Goal: Find specific page/section: Find specific page/section

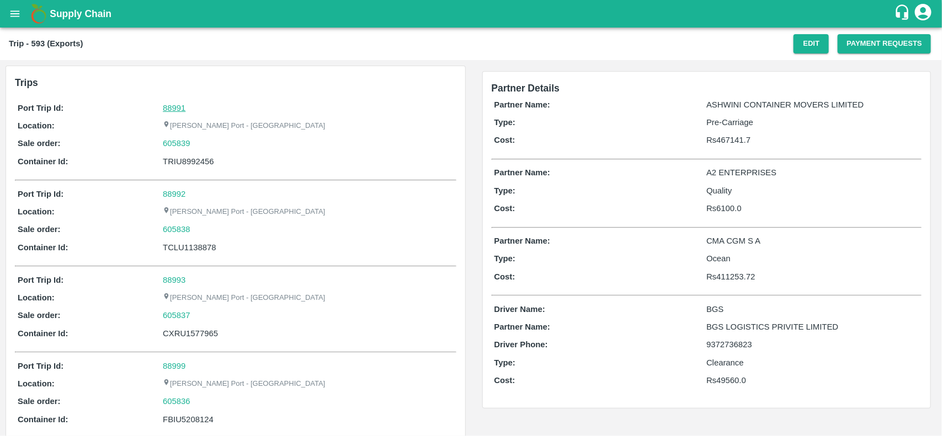
click at [172, 108] on link "88991" at bounding box center [174, 108] width 23 height 9
click at [199, 140] on div "605839" at bounding box center [308, 143] width 290 height 12
copy link "605839"
click at [199, 140] on div "605839" at bounding box center [308, 143] width 290 height 12
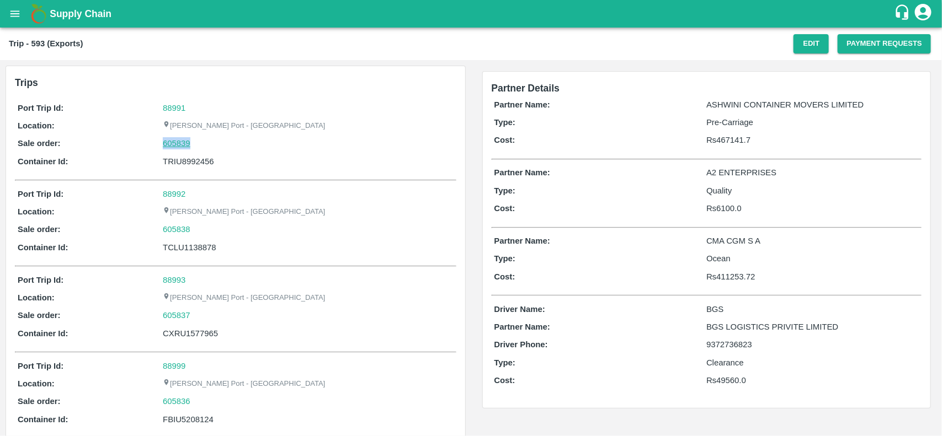
click at [180, 143] on link "605839" at bounding box center [177, 143] width 28 height 12
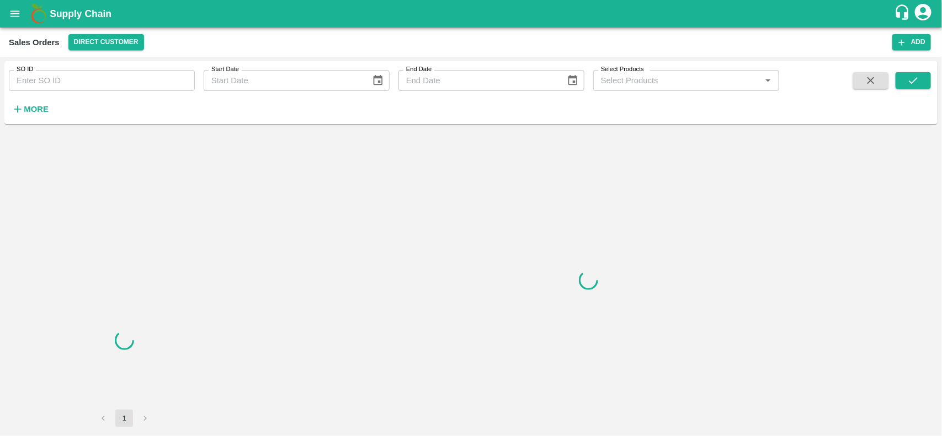
click at [86, 84] on input "SO ID" at bounding box center [102, 80] width 186 height 21
paste input "605839"
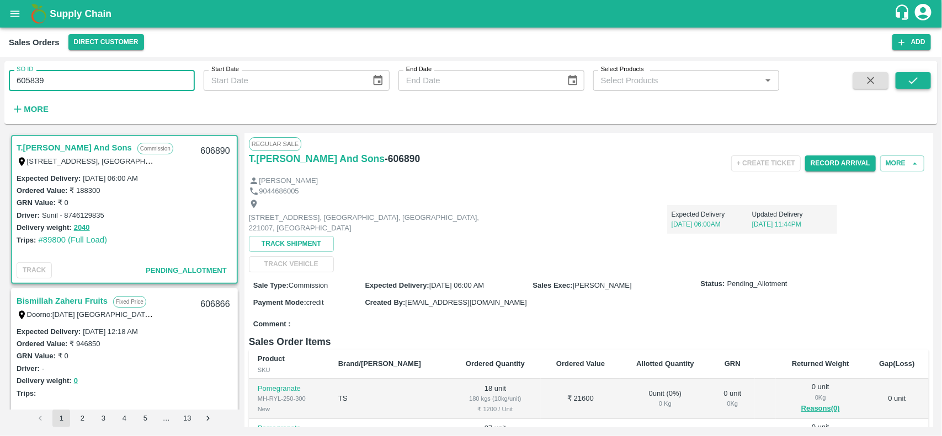
type input "605839"
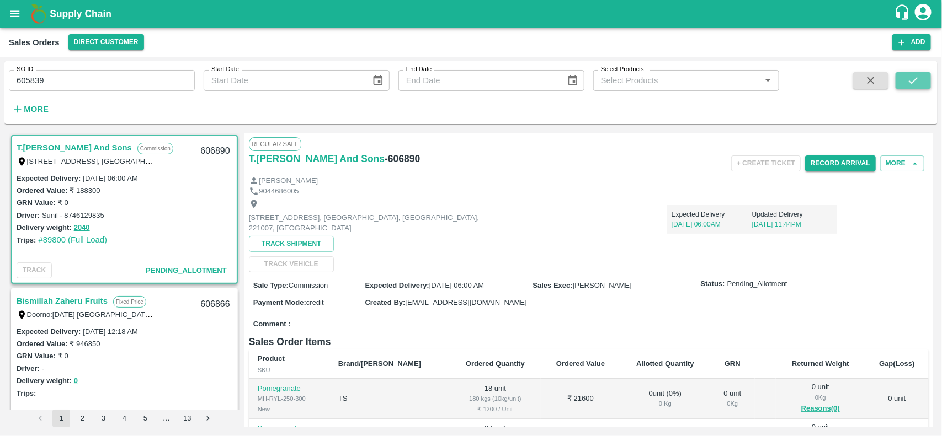
click at [908, 78] on icon "submit" at bounding box center [913, 80] width 12 height 12
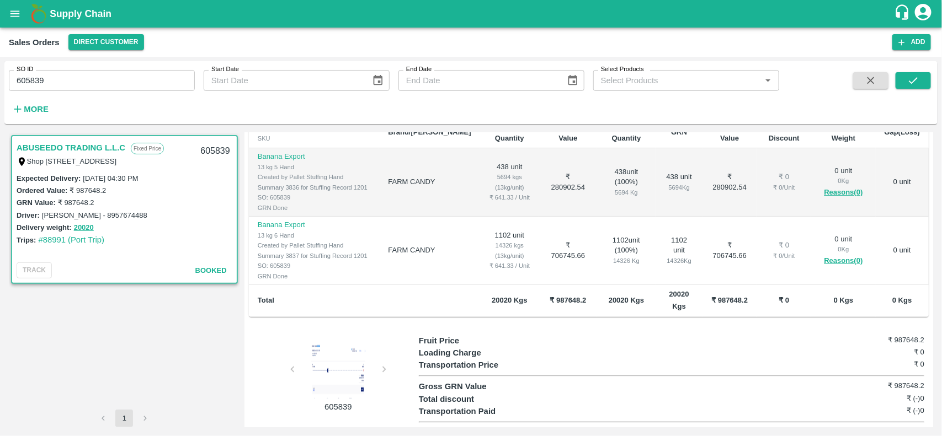
scroll to position [207, 0]
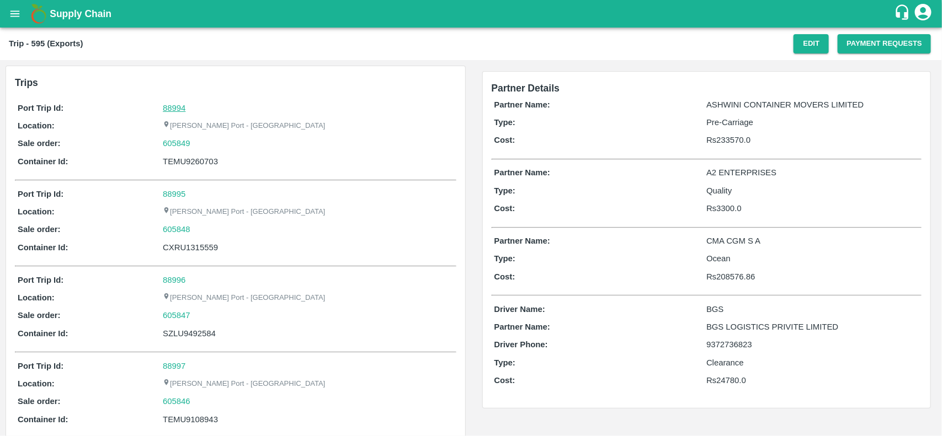
click at [172, 106] on link "88994" at bounding box center [174, 108] width 23 height 9
click at [197, 140] on div "605849" at bounding box center [308, 143] width 290 height 12
copy link "605849"
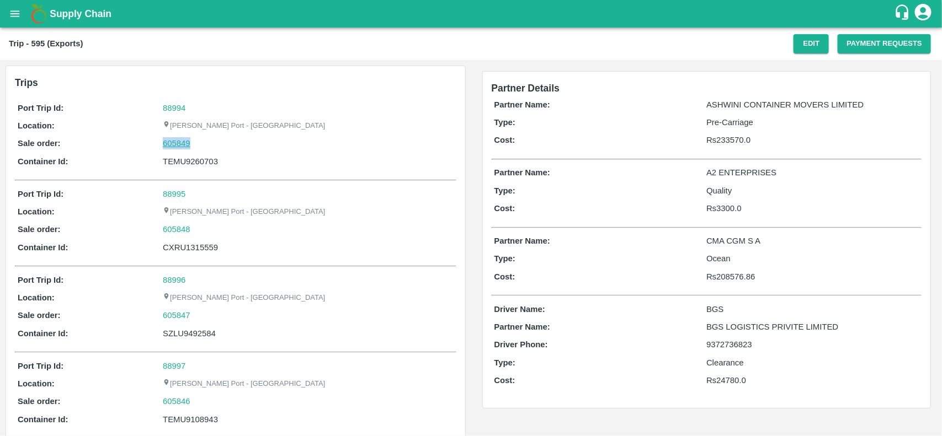
click at [185, 141] on link "605849" at bounding box center [177, 143] width 28 height 12
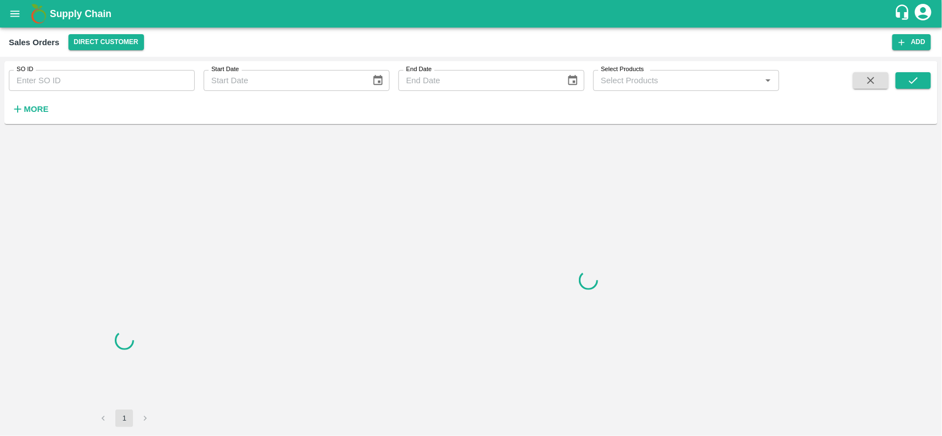
click at [61, 80] on input "SO ID" at bounding box center [102, 80] width 186 height 21
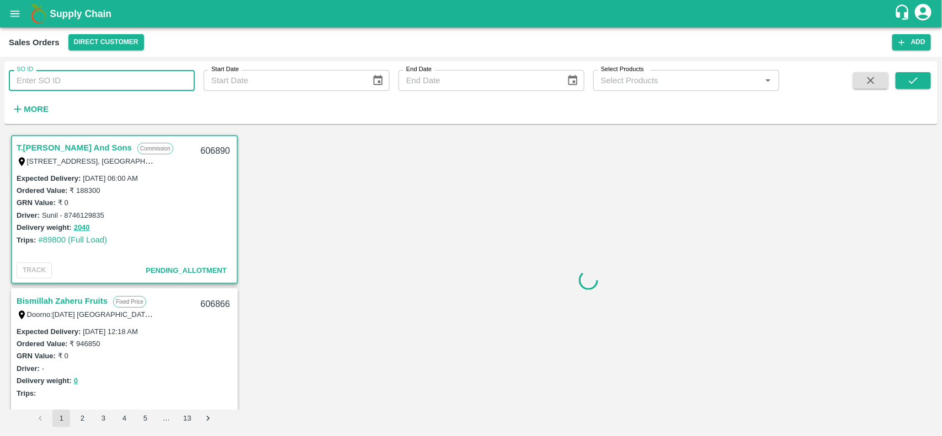
click at [61, 80] on input "SO ID" at bounding box center [102, 80] width 186 height 21
paste input "605849"
click at [61, 80] on input "605849" at bounding box center [102, 80] width 186 height 21
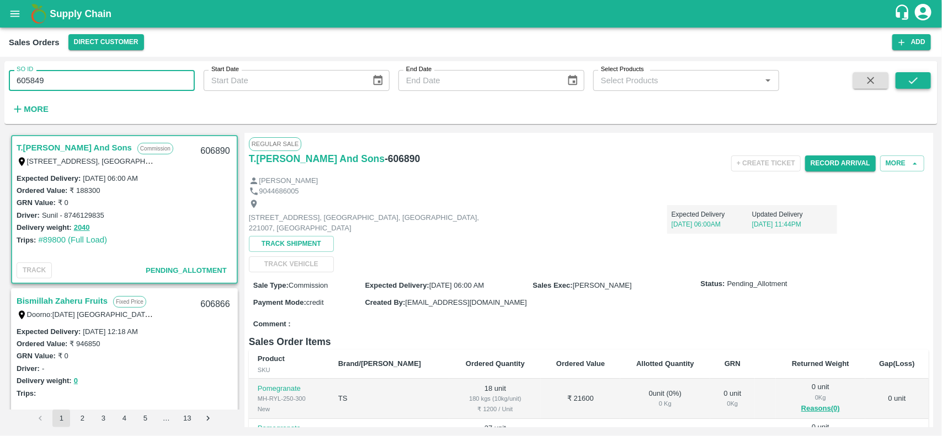
type input "605849"
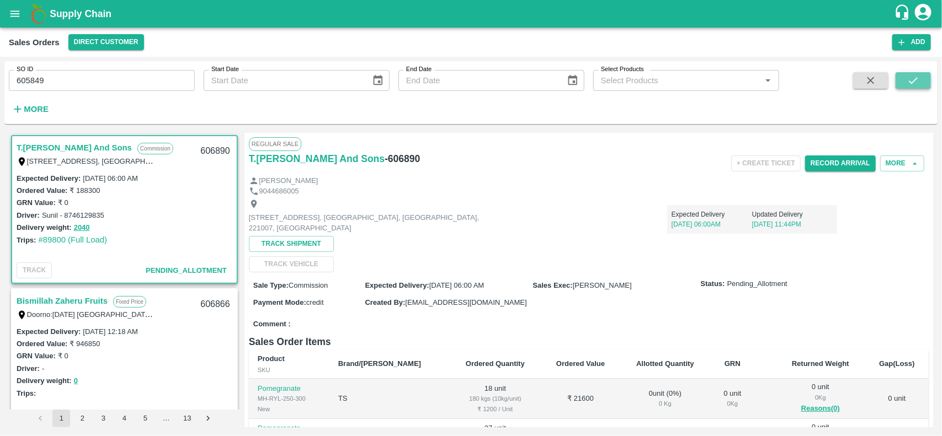
click at [904, 79] on button "submit" at bounding box center [912, 80] width 35 height 17
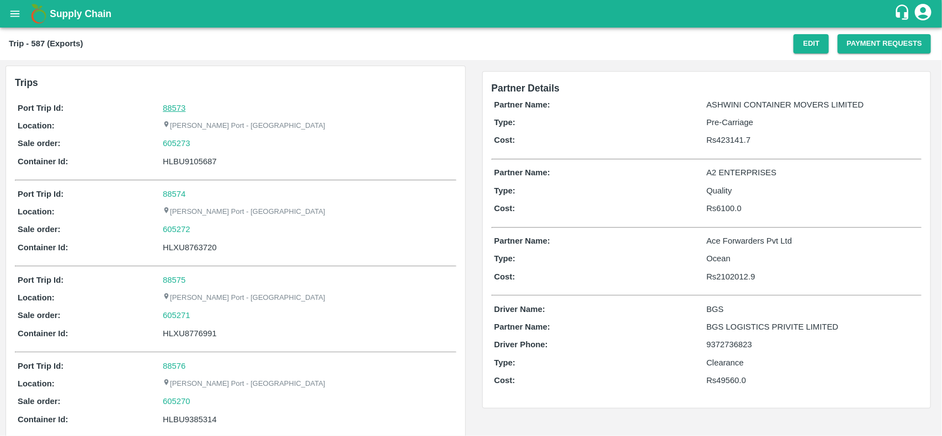
click at [173, 109] on link "88573" at bounding box center [174, 108] width 23 height 9
click at [196, 142] on div "605273" at bounding box center [308, 143] width 290 height 12
copy link "605273"
click at [196, 142] on div "605273" at bounding box center [308, 143] width 290 height 12
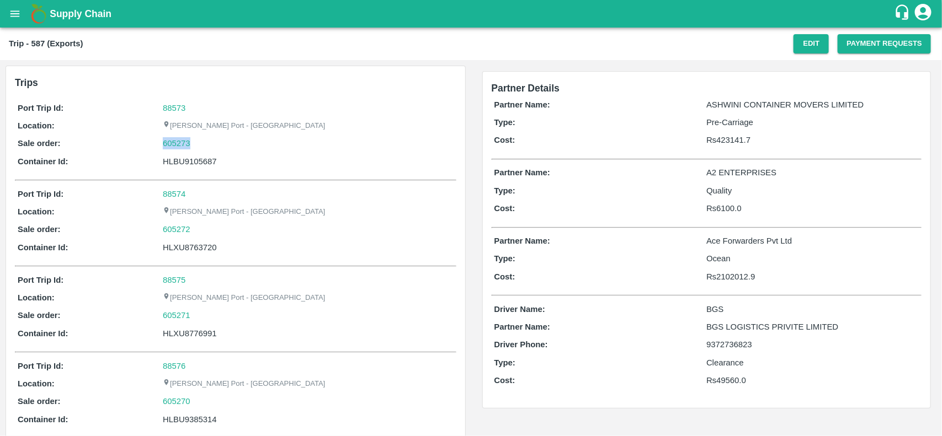
click at [196, 142] on div "605273" at bounding box center [308, 143] width 290 height 12
click at [183, 142] on link "605273" at bounding box center [177, 143] width 28 height 12
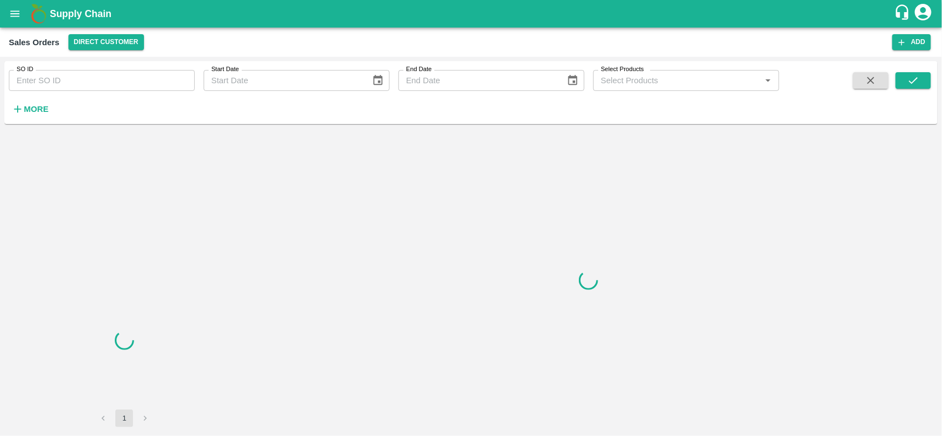
click at [103, 75] on input "SO ID" at bounding box center [102, 80] width 186 height 21
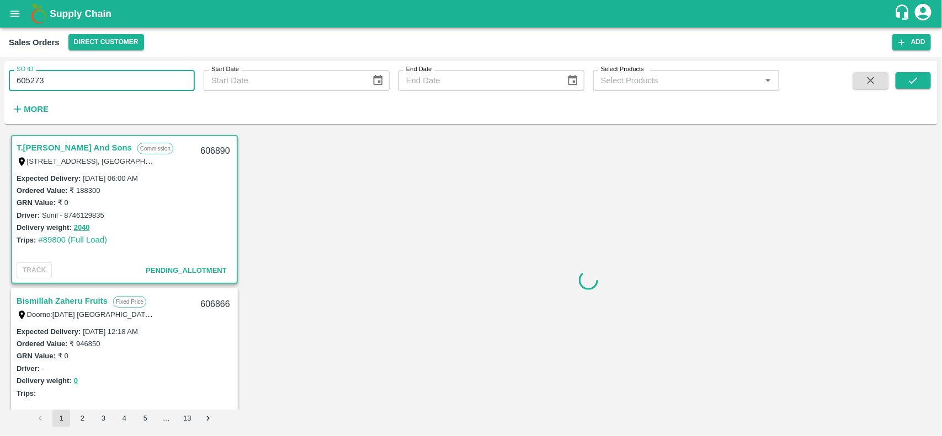
click at [103, 75] on input "605273" at bounding box center [102, 80] width 186 height 21
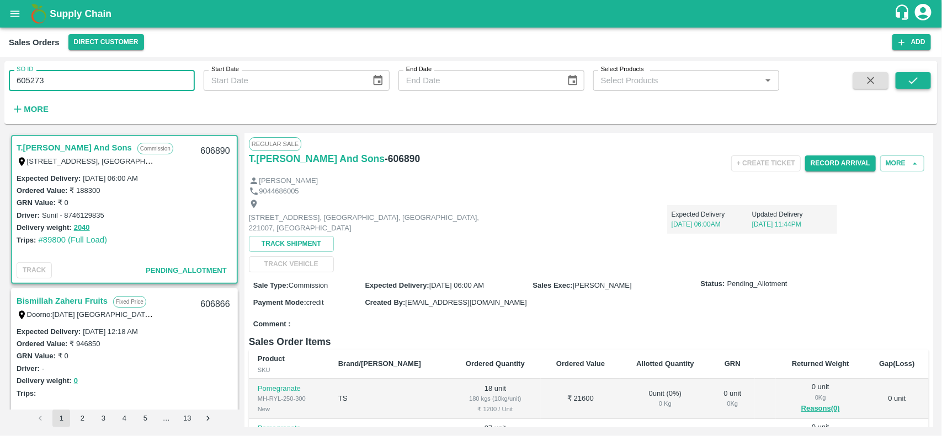
type input "605273"
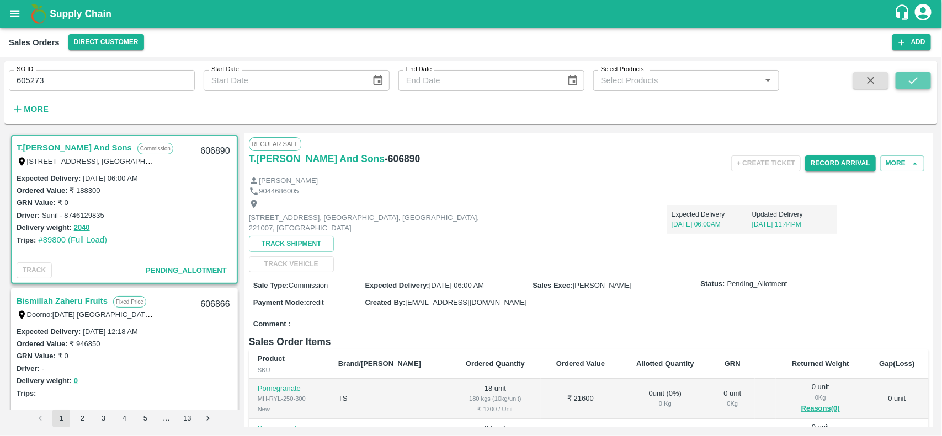
click at [914, 81] on icon "submit" at bounding box center [913, 80] width 9 height 7
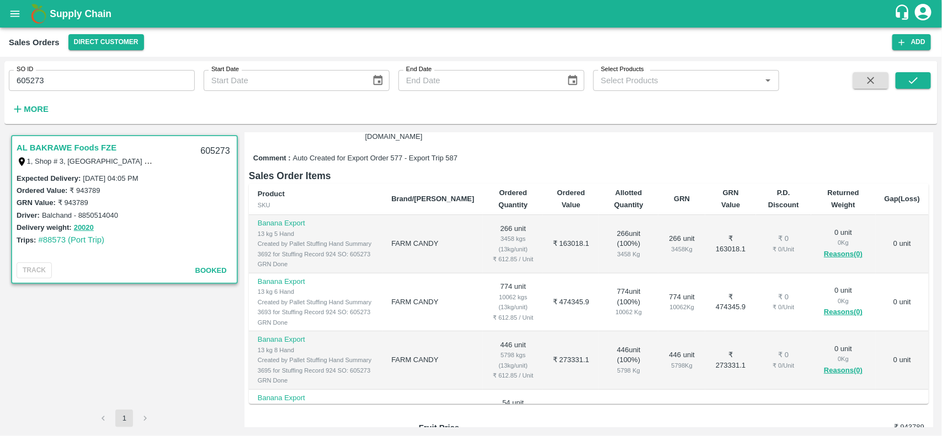
scroll to position [178, 0]
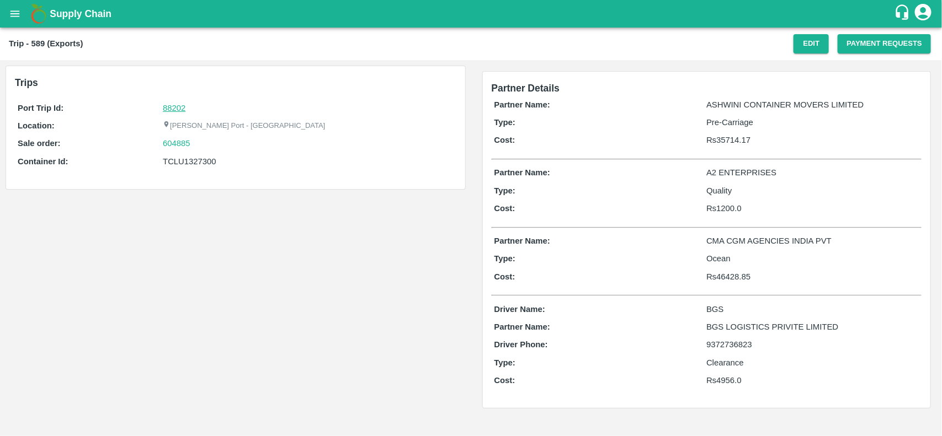
click at [178, 104] on link "88202" at bounding box center [174, 108] width 23 height 9
click at [197, 147] on div "604885" at bounding box center [308, 143] width 290 height 12
copy link "604885"
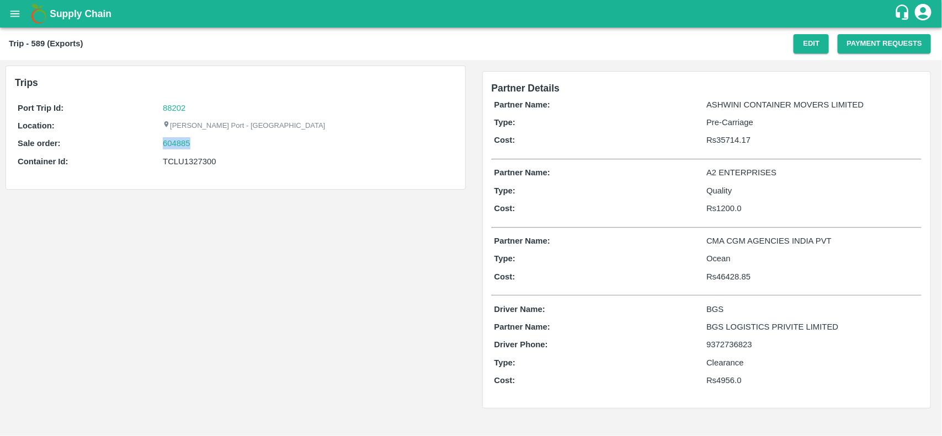
click at [197, 147] on div "604885" at bounding box center [308, 143] width 290 height 12
click at [180, 147] on link "604885" at bounding box center [177, 143] width 28 height 12
click at [186, 158] on div "TCLU1327300" at bounding box center [308, 162] width 290 height 12
copy div "TCLU1327300"
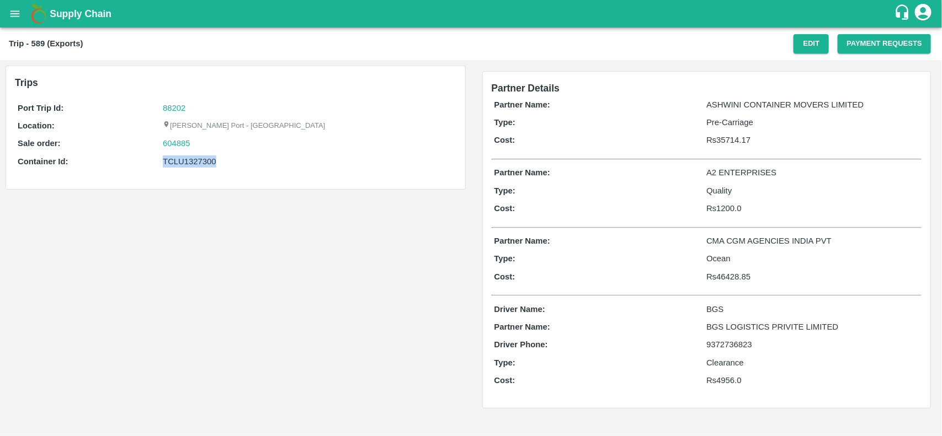
click at [186, 158] on div "TCLU1327300" at bounding box center [308, 162] width 290 height 12
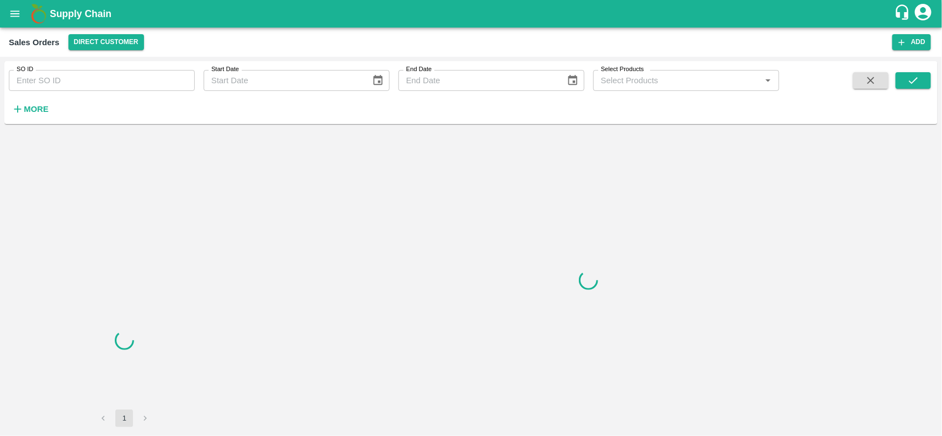
click at [134, 87] on input "SO ID" at bounding box center [102, 80] width 186 height 21
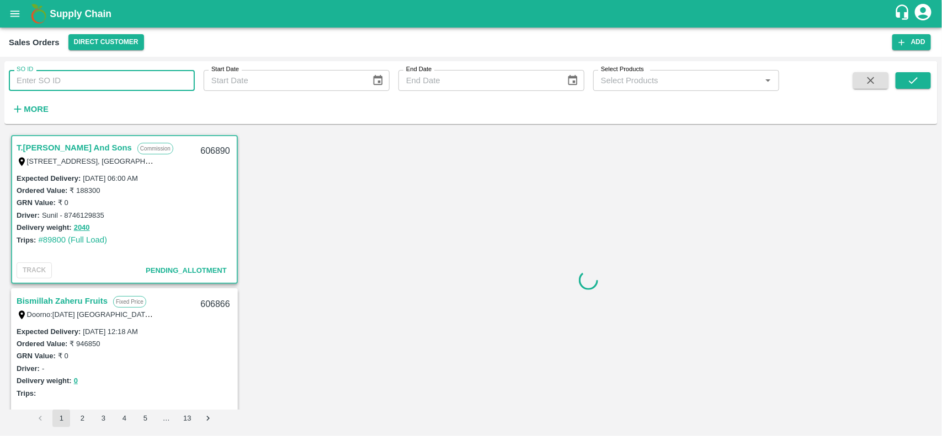
paste input "604885"
click at [134, 87] on input "604885" at bounding box center [102, 80] width 186 height 21
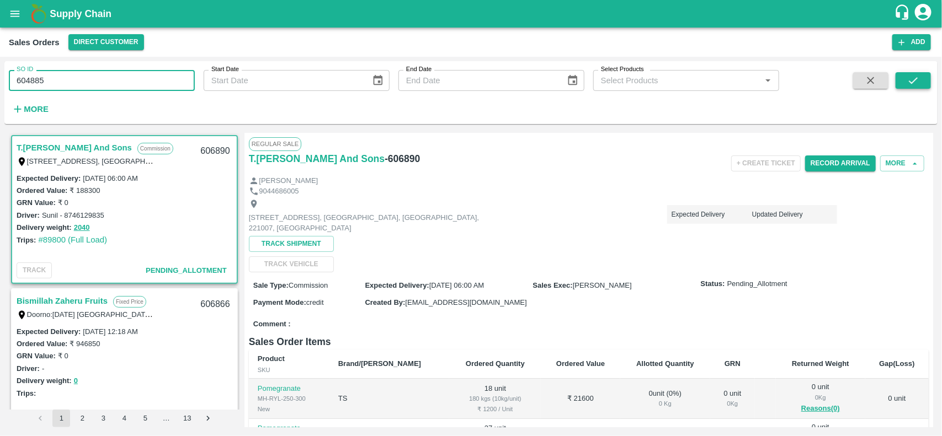
type input "604885"
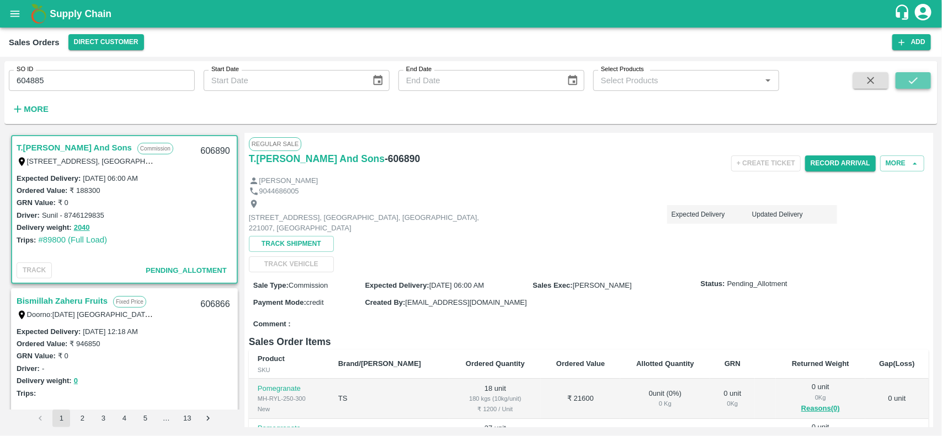
click at [927, 73] on button "submit" at bounding box center [912, 80] width 35 height 17
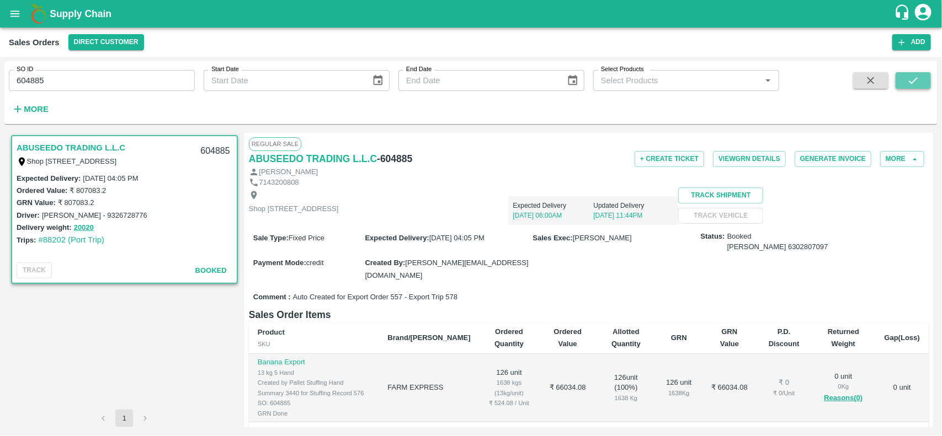
click at [916, 74] on icon "submit" at bounding box center [913, 80] width 12 height 12
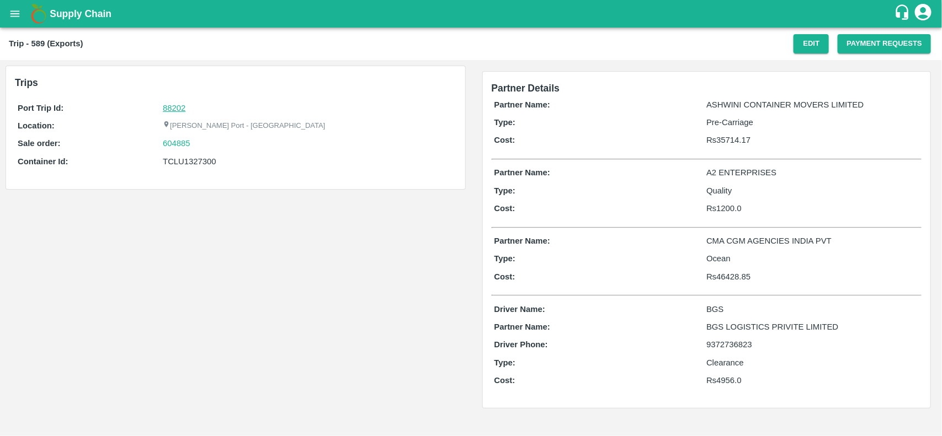
click at [180, 106] on link "88202" at bounding box center [174, 108] width 23 height 9
click at [197, 145] on div "604885" at bounding box center [308, 143] width 290 height 12
copy link "604885"
click at [197, 145] on div "604885" at bounding box center [308, 143] width 290 height 12
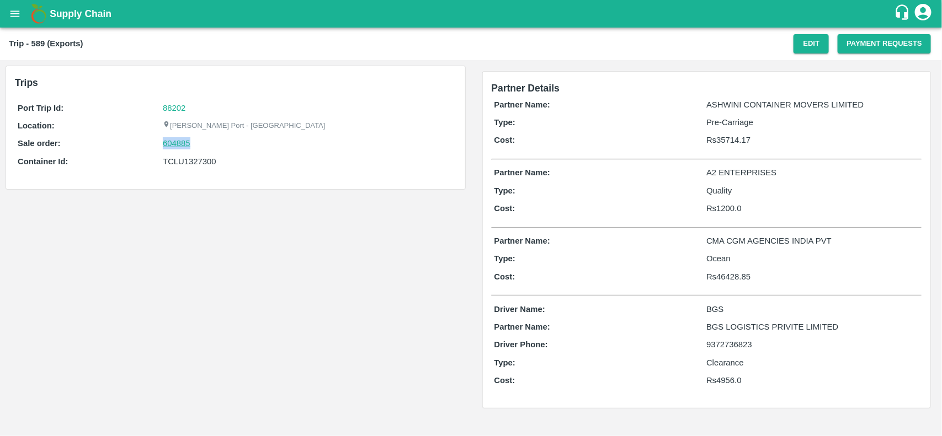
click at [169, 145] on link "604885" at bounding box center [177, 143] width 28 height 12
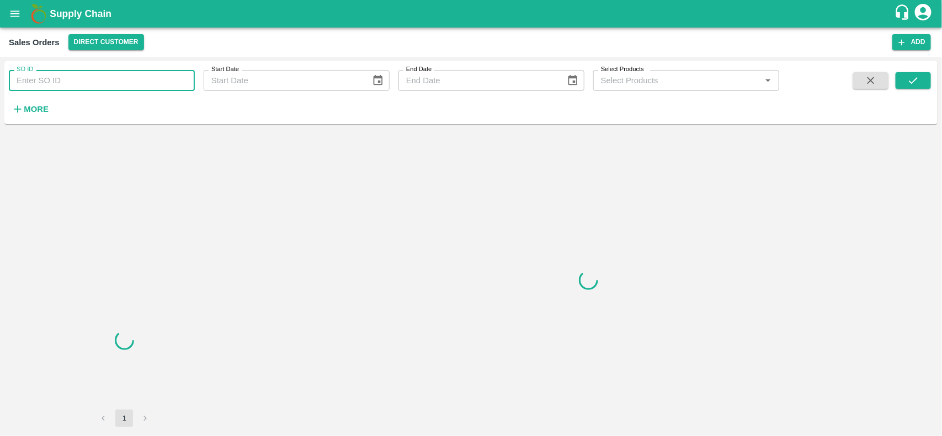
click at [108, 71] on input "SO ID" at bounding box center [102, 80] width 186 height 21
paste input "604885"
type input "604885"
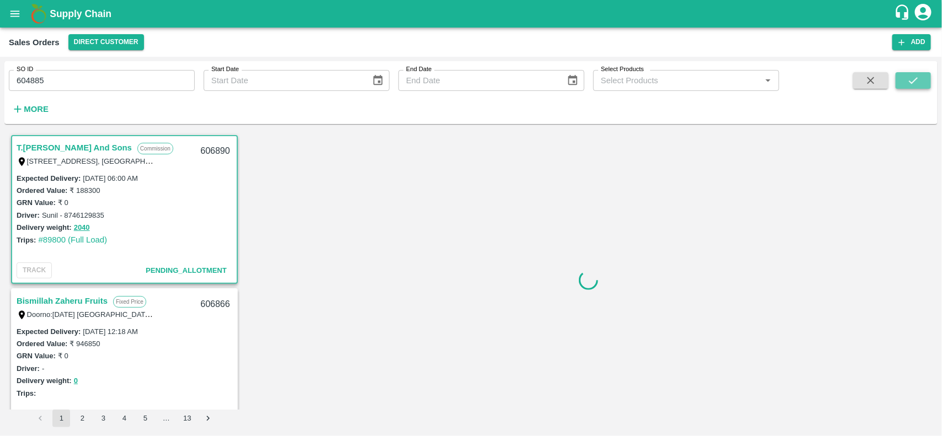
click at [898, 80] on button "submit" at bounding box center [912, 80] width 35 height 17
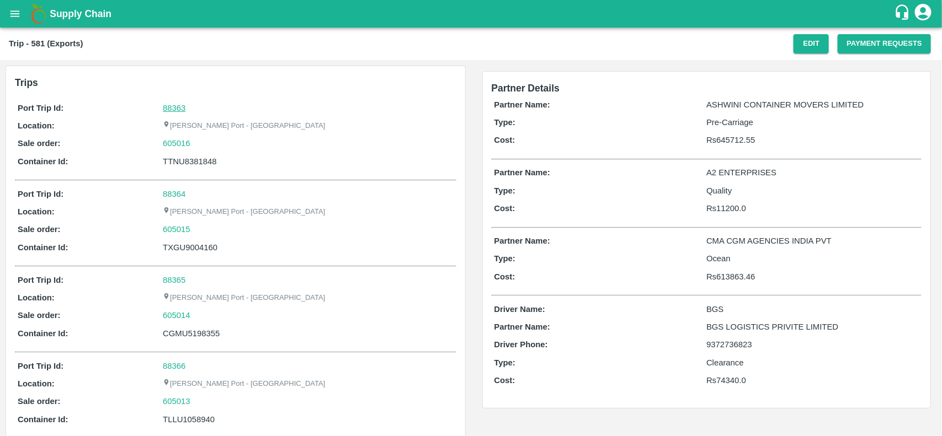
click at [182, 111] on link "88363" at bounding box center [174, 108] width 23 height 9
click at [199, 143] on div "605016" at bounding box center [308, 143] width 290 height 12
copy link "605016"
click at [199, 143] on div "605016" at bounding box center [308, 143] width 290 height 12
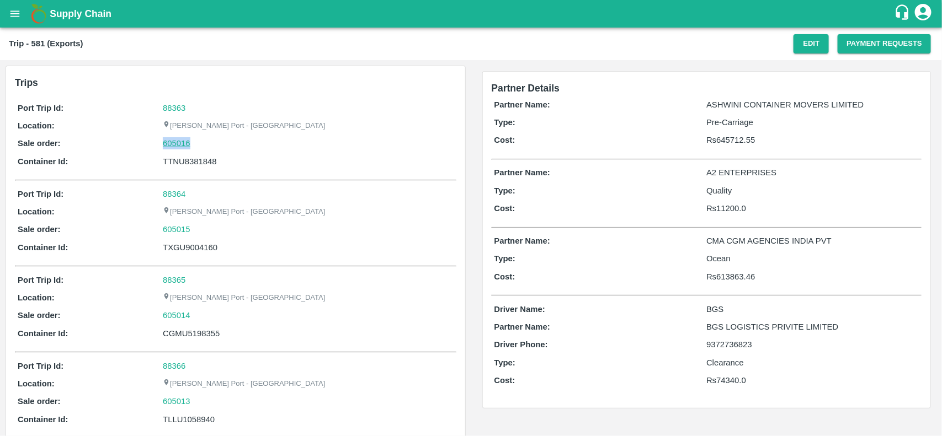
click at [168, 140] on link "605016" at bounding box center [177, 143] width 28 height 12
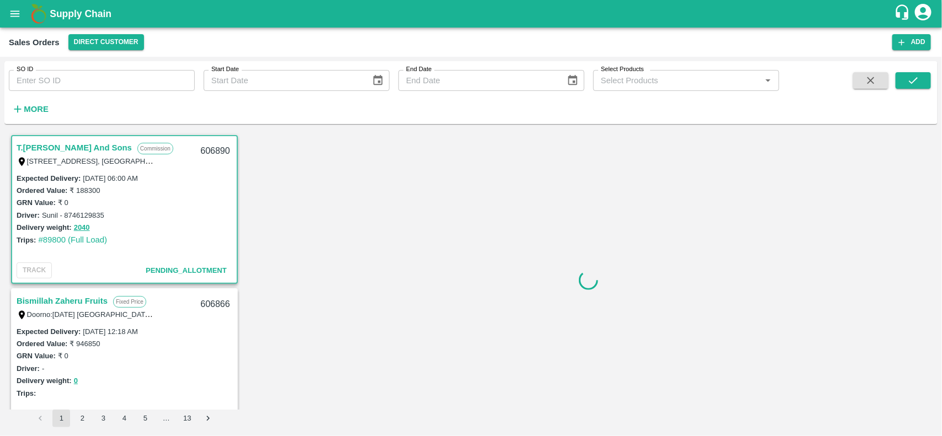
click at [89, 78] on input "SO ID" at bounding box center [102, 80] width 186 height 21
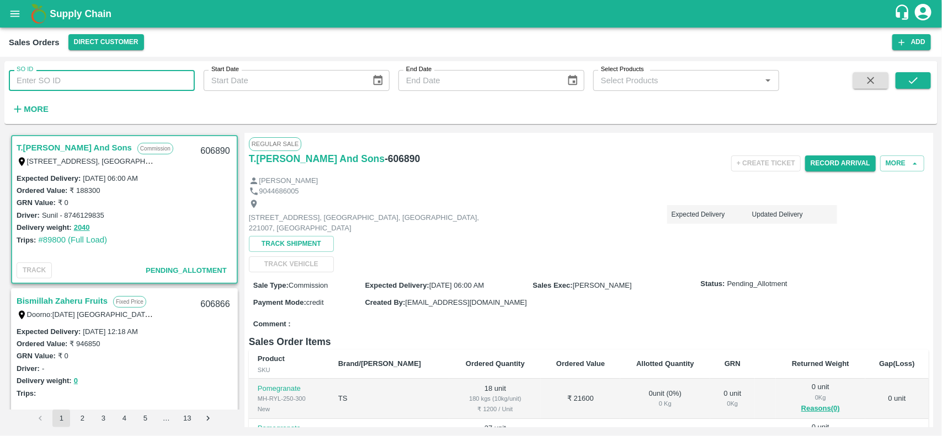
click at [89, 78] on input "SO ID" at bounding box center [102, 80] width 186 height 21
paste input "605016"
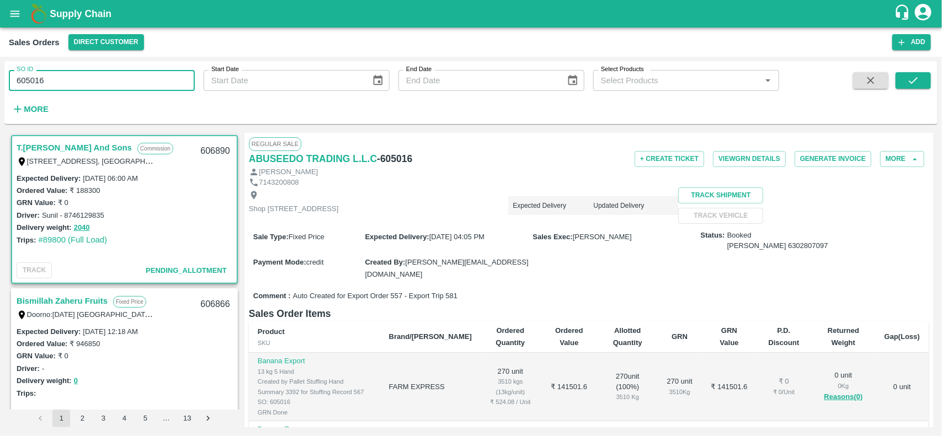
click at [89, 78] on input "605016" at bounding box center [102, 80] width 186 height 21
type input "605016"
click at [906, 83] on button "submit" at bounding box center [912, 80] width 35 height 17
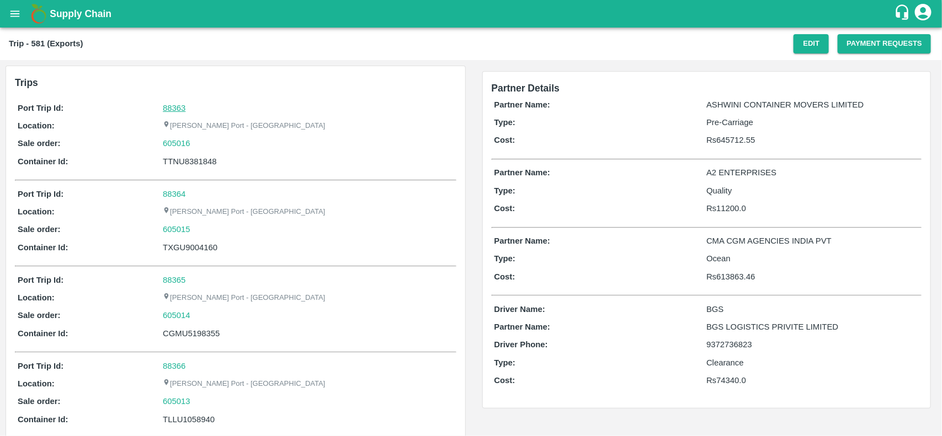
click at [169, 108] on link "88363" at bounding box center [174, 108] width 23 height 9
click at [194, 142] on div "605016" at bounding box center [308, 143] width 290 height 12
copy link "605016"
click at [194, 142] on div "605016" at bounding box center [308, 143] width 290 height 12
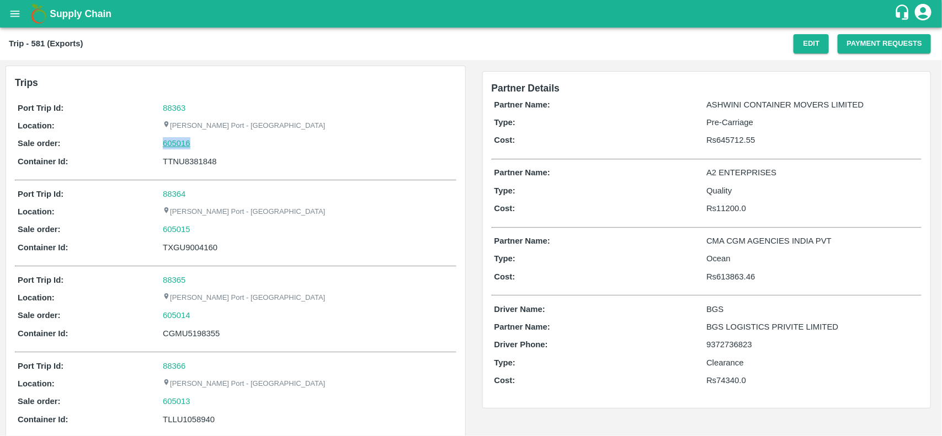
click at [186, 142] on link "605016" at bounding box center [177, 143] width 28 height 12
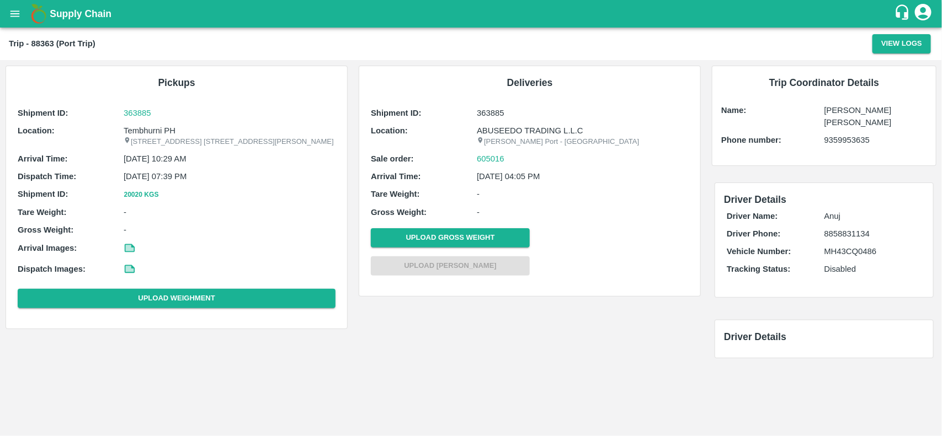
click at [163, 122] on div "Shipment ID: 363885 Location: [STREET_ADDRESS] E-5, YASHSHREE INDUSTRIES, M.I.D…" at bounding box center [176, 209] width 323 height 211
click at [163, 122] on div "Shipment ID: 363885 Location: Tembhurni PH Tembhurni PH 205, PLOT NO. E-5, YASH…" at bounding box center [176, 209] width 323 height 211
copy p "PH"
click at [163, 122] on div "Shipment ID: 363885 Location: Tembhurni PH Tembhurni PH 205, PLOT NO. E-5, YASH…" at bounding box center [176, 209] width 323 height 211
copy p "Tembhurni PH"
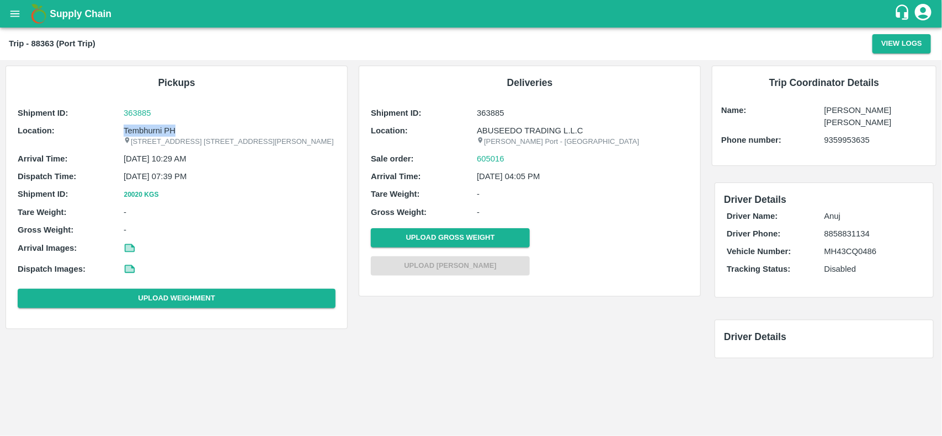
click at [163, 122] on div "Shipment ID: 363885 Location: Tembhurni PH Tembhurni PH 205, PLOT NO. E-5, YASH…" at bounding box center [176, 209] width 323 height 211
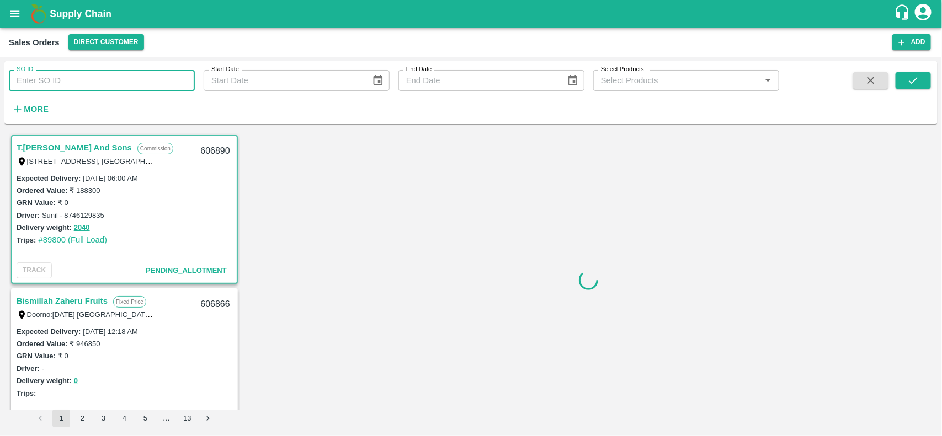
click at [150, 87] on input "SO ID" at bounding box center [102, 80] width 186 height 21
paste input "605016"
click at [150, 87] on input "605016" at bounding box center [102, 80] width 186 height 21
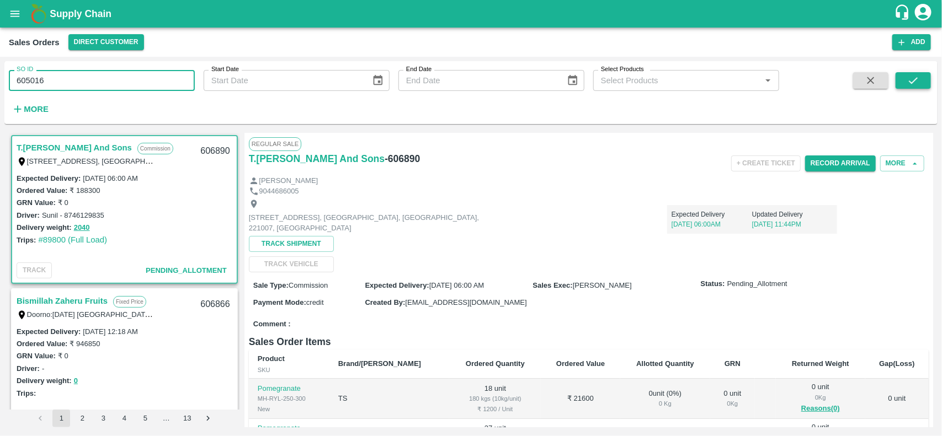
type input "605016"
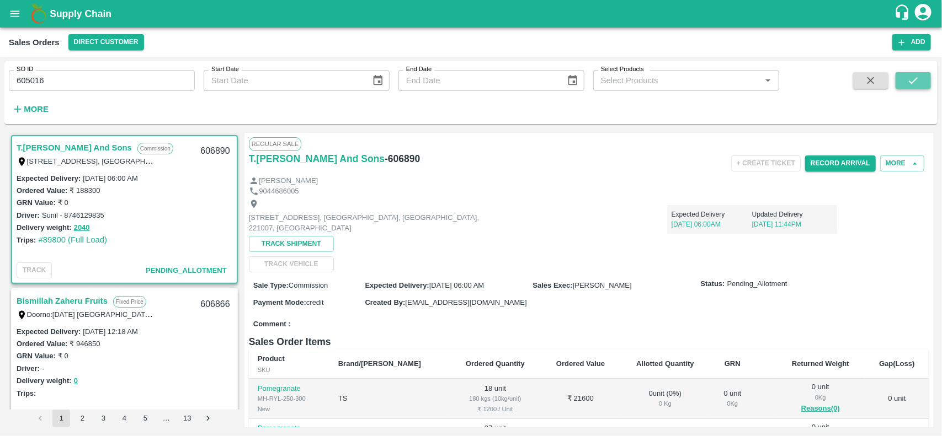
click at [917, 79] on icon "submit" at bounding box center [913, 80] width 12 height 12
